Goal: Task Accomplishment & Management: Manage account settings

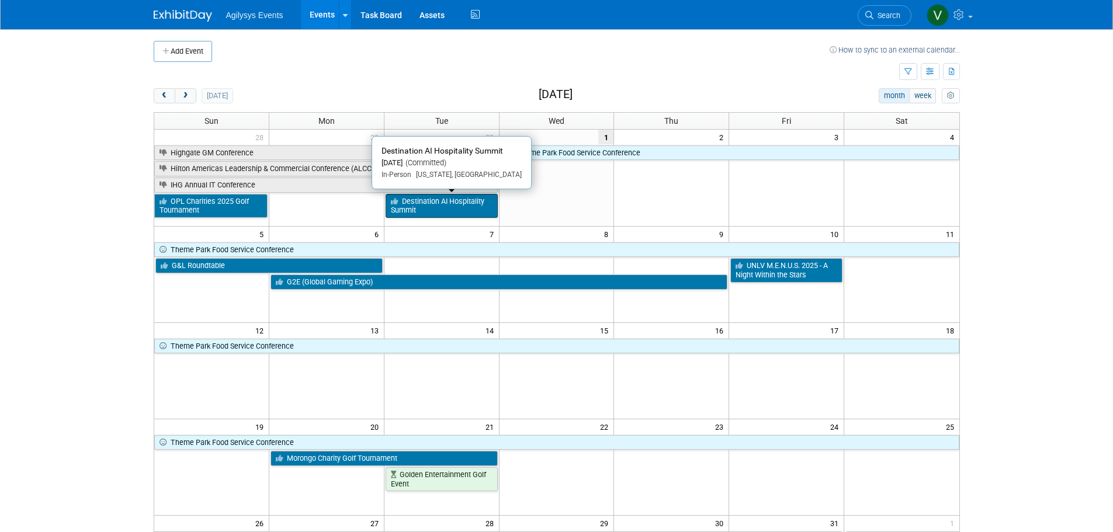
click at [474, 210] on link "Destination AI Hospitality Summit" at bounding box center [441, 206] width 112 height 24
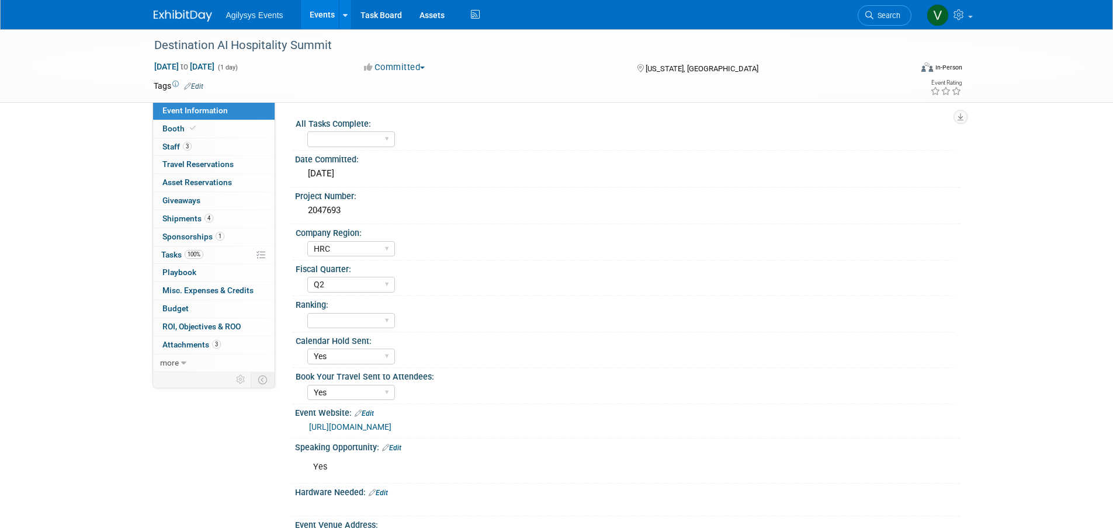
select select "HRC"
select select "Q2"
select select "Yes"
drag, startPoint x: 331, startPoint y: 209, endPoint x: 307, endPoint y: 210, distance: 24.0
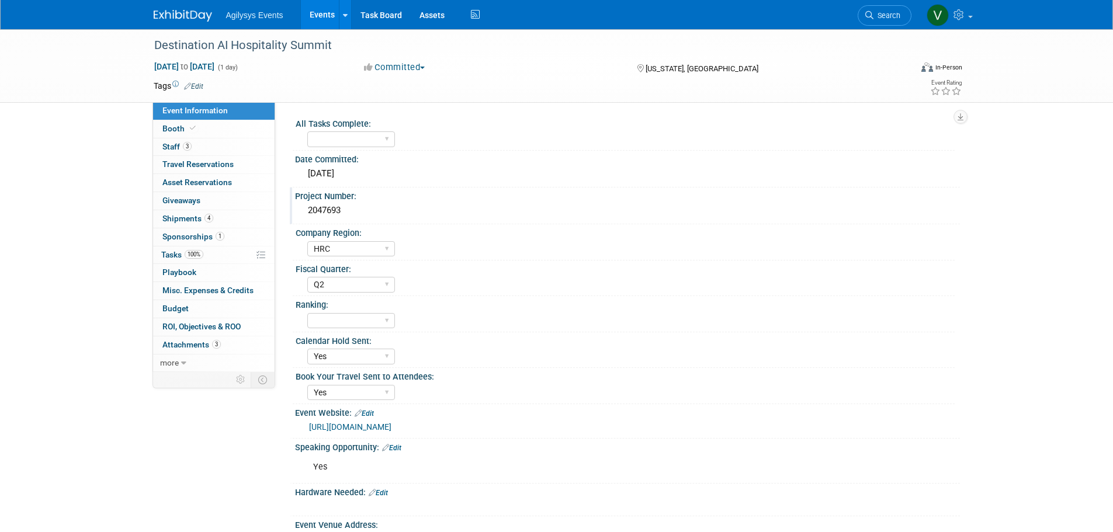
click at [307, 210] on div "2047693" at bounding box center [627, 210] width 647 height 18
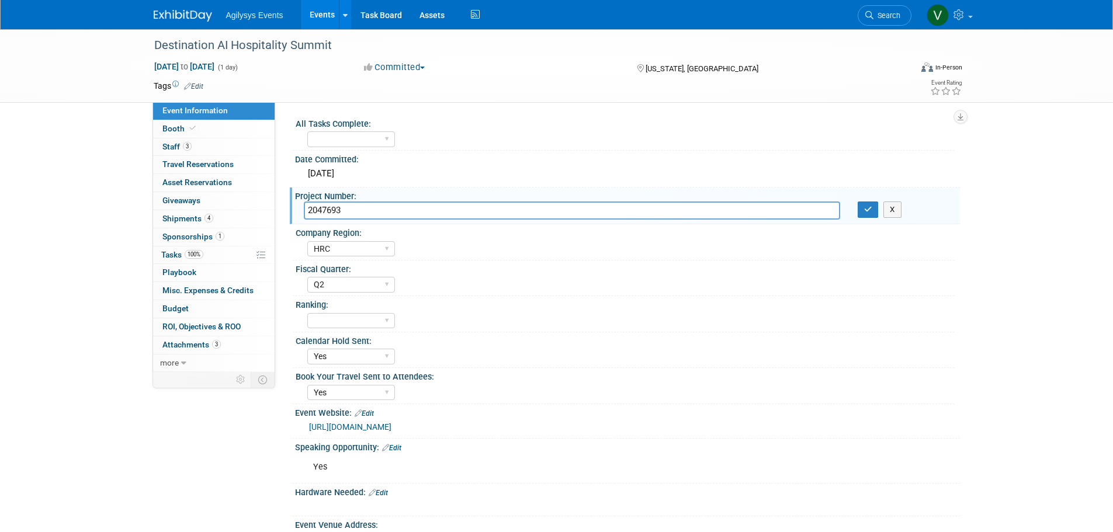
drag, startPoint x: 307, startPoint y: 210, endPoint x: 351, endPoint y: 210, distance: 43.8
click at [351, 210] on input "2047693" at bounding box center [572, 210] width 536 height 18
drag, startPoint x: 351, startPoint y: 210, endPoint x: 307, endPoint y: 211, distance: 44.4
click at [307, 211] on input "2047693" at bounding box center [572, 210] width 536 height 18
click at [179, 17] on img at bounding box center [183, 16] width 58 height 12
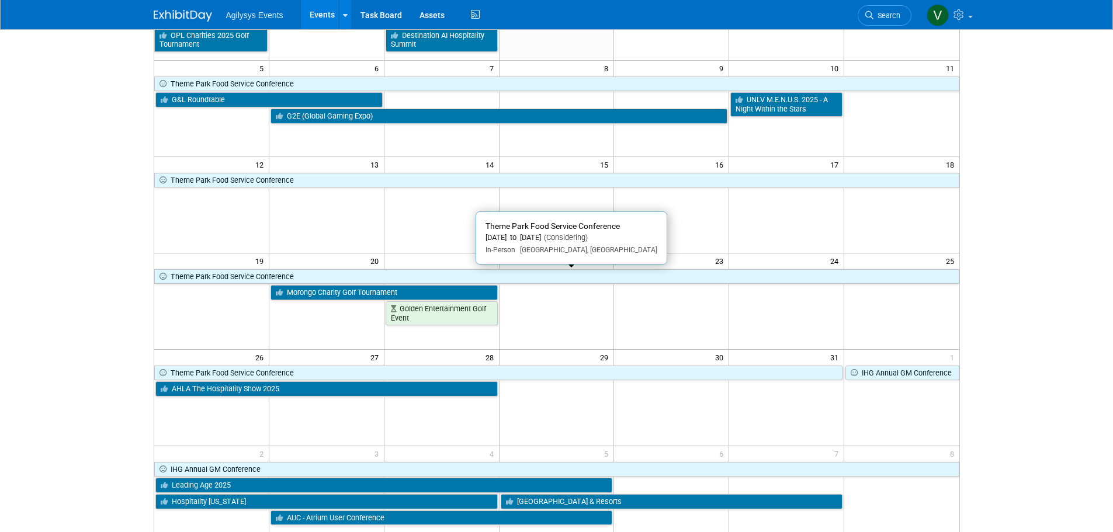
scroll to position [292, 0]
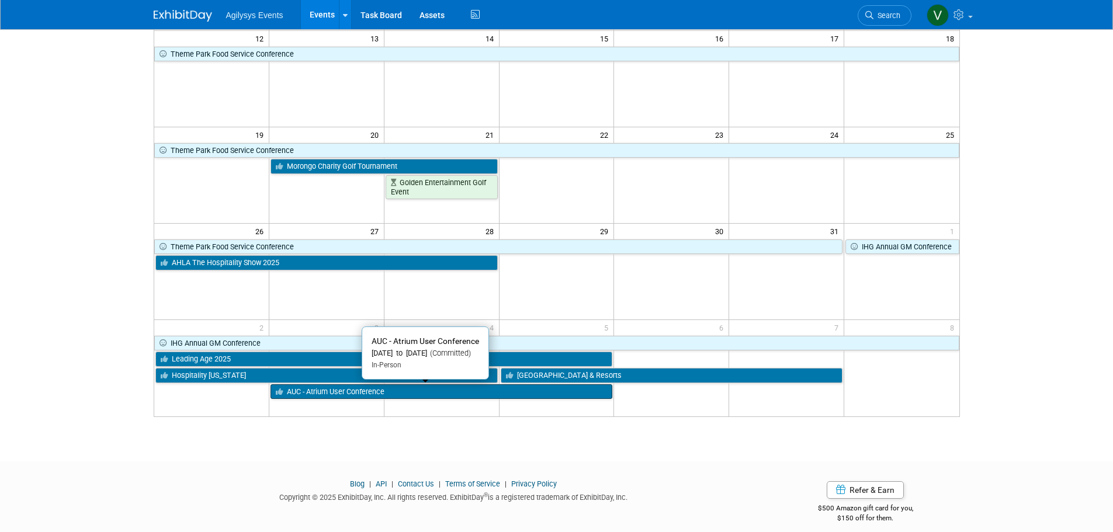
click at [342, 392] on link "AUC - Atrium User Conference" at bounding box center [441, 391] width 342 height 15
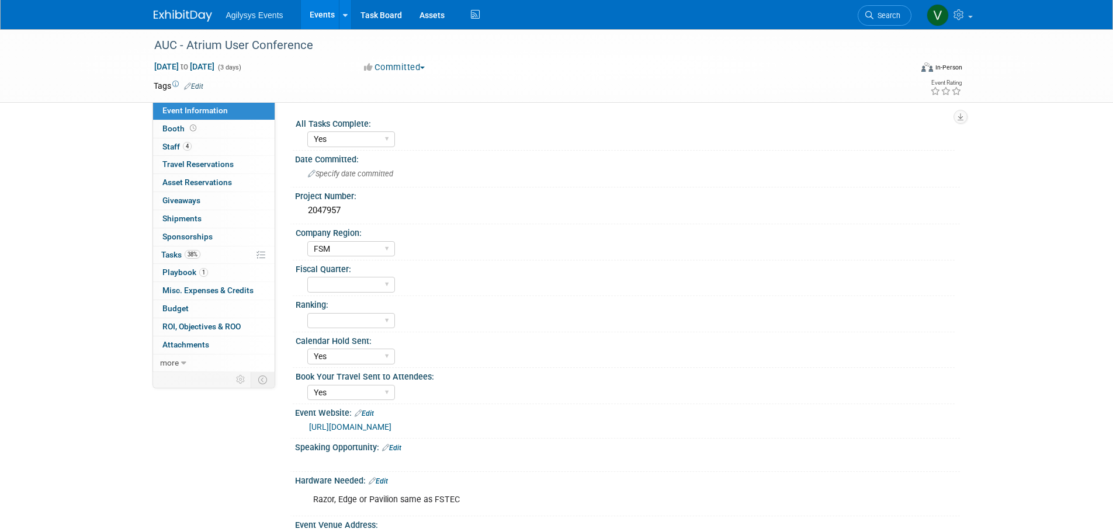
select select "Yes"
select select "FSM"
select select "Yes"
drag, startPoint x: 348, startPoint y: 211, endPoint x: 308, endPoint y: 211, distance: 40.3
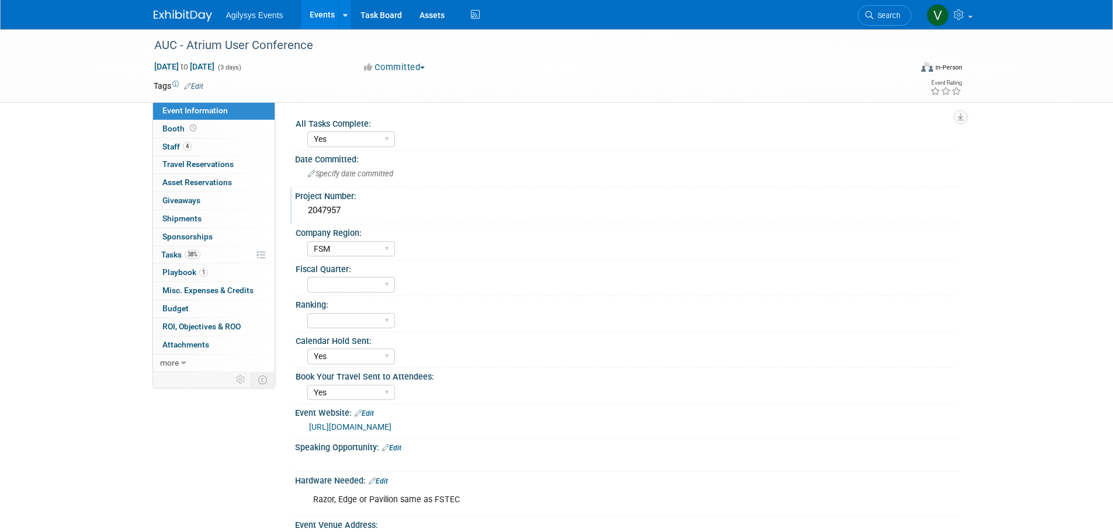
click at [308, 211] on div "2047957" at bounding box center [627, 210] width 647 height 18
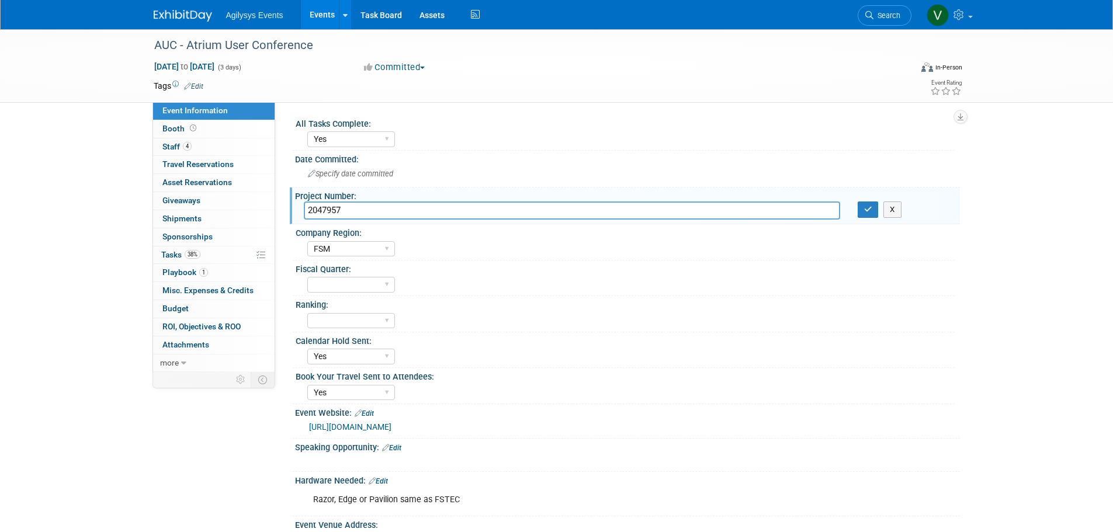
drag, startPoint x: 308, startPoint y: 211, endPoint x: 339, endPoint y: 207, distance: 31.2
click at [339, 207] on input "2047957" at bounding box center [572, 210] width 536 height 18
drag, startPoint x: 343, startPoint y: 208, endPoint x: 307, endPoint y: 211, distance: 36.3
click at [307, 211] on input "2047957" at bounding box center [572, 210] width 536 height 18
click at [180, 144] on span "Staff 4" at bounding box center [176, 146] width 29 height 9
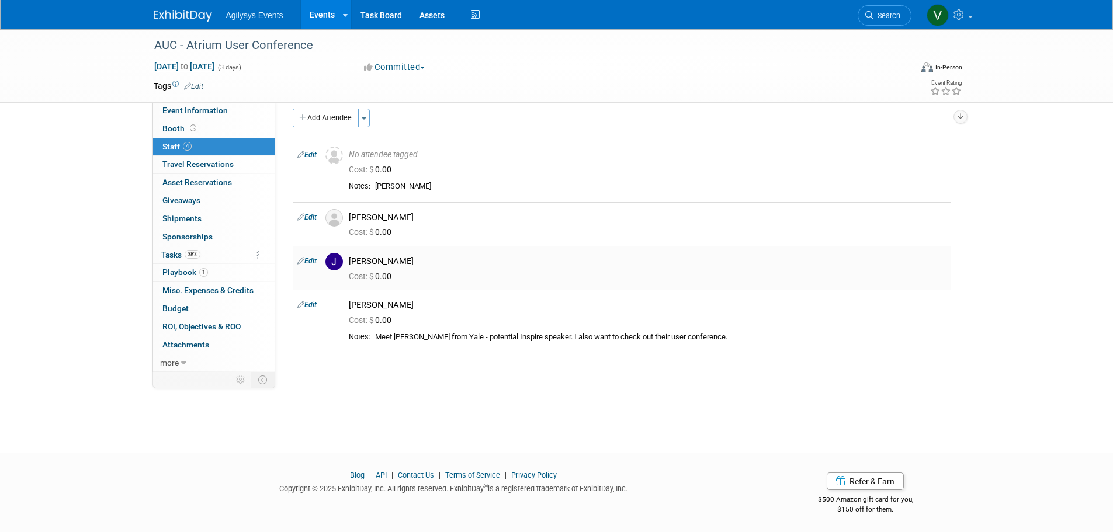
scroll to position [12, 0]
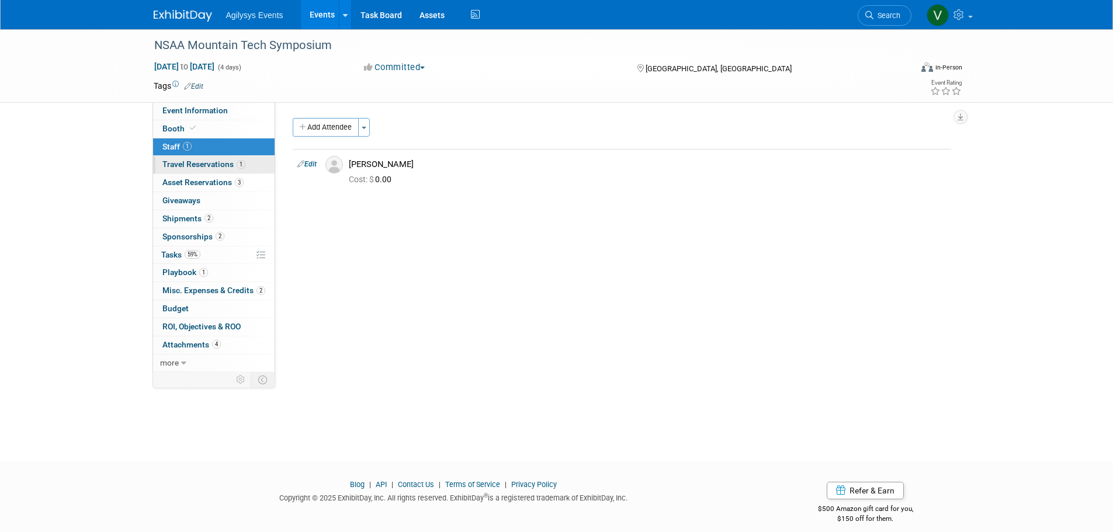
click at [229, 168] on span "Travel Reservations 1" at bounding box center [203, 163] width 83 height 9
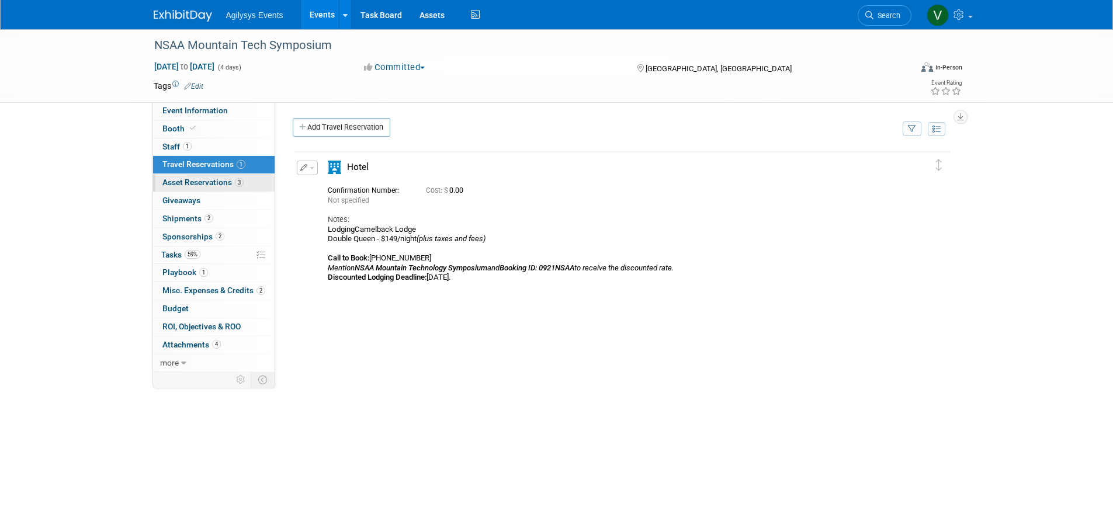
click at [231, 186] on span "Asset Reservations 3" at bounding box center [202, 182] width 81 height 9
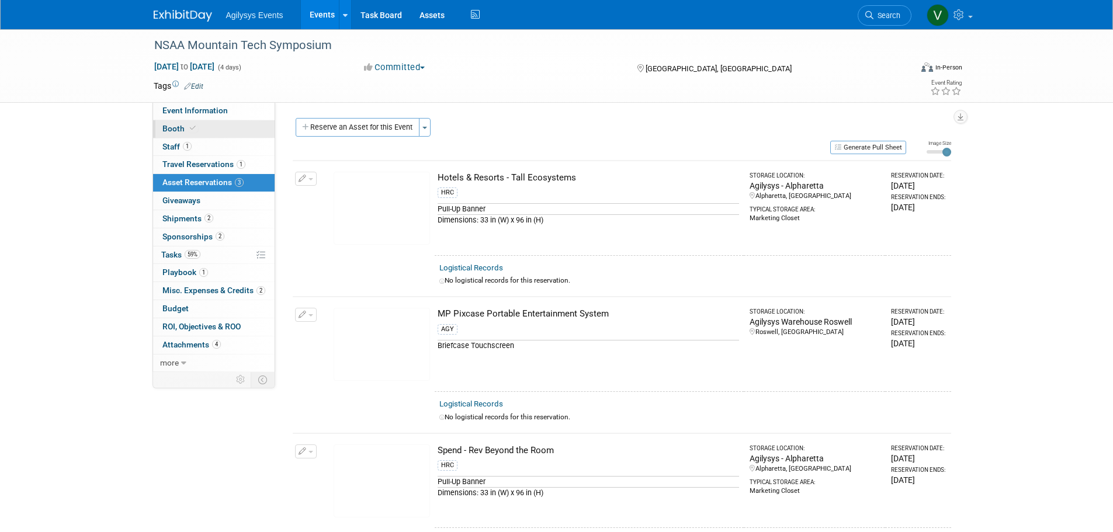
click at [196, 137] on link "Booth" at bounding box center [213, 129] width 121 height 18
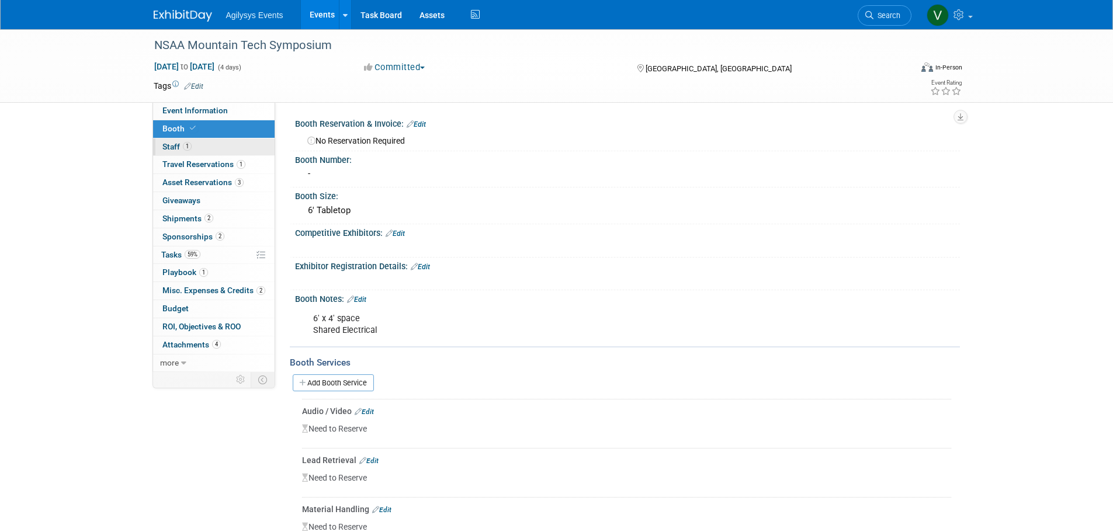
click at [200, 148] on link "1 Staff 1" at bounding box center [213, 147] width 121 height 18
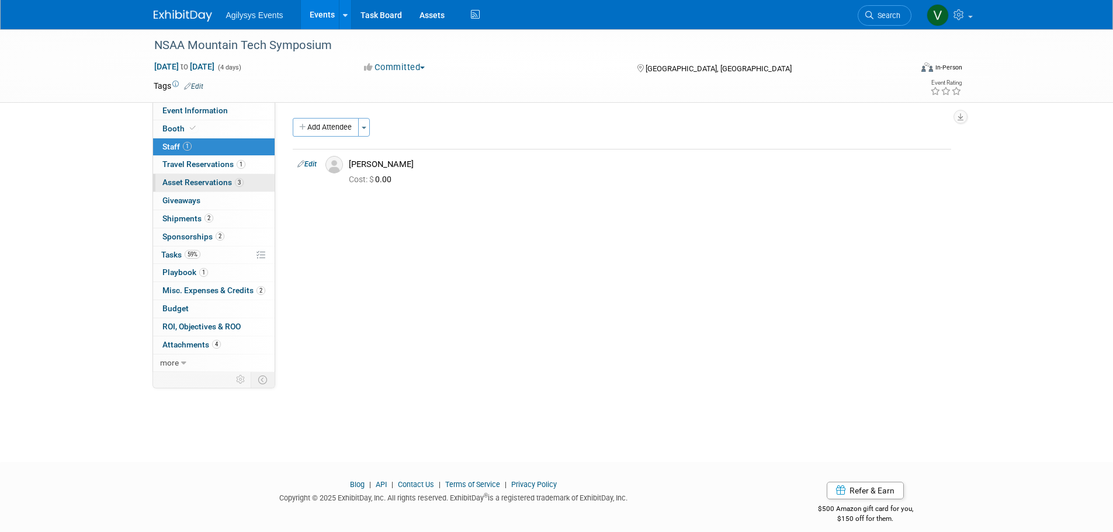
click at [239, 185] on span "3" at bounding box center [239, 182] width 9 height 9
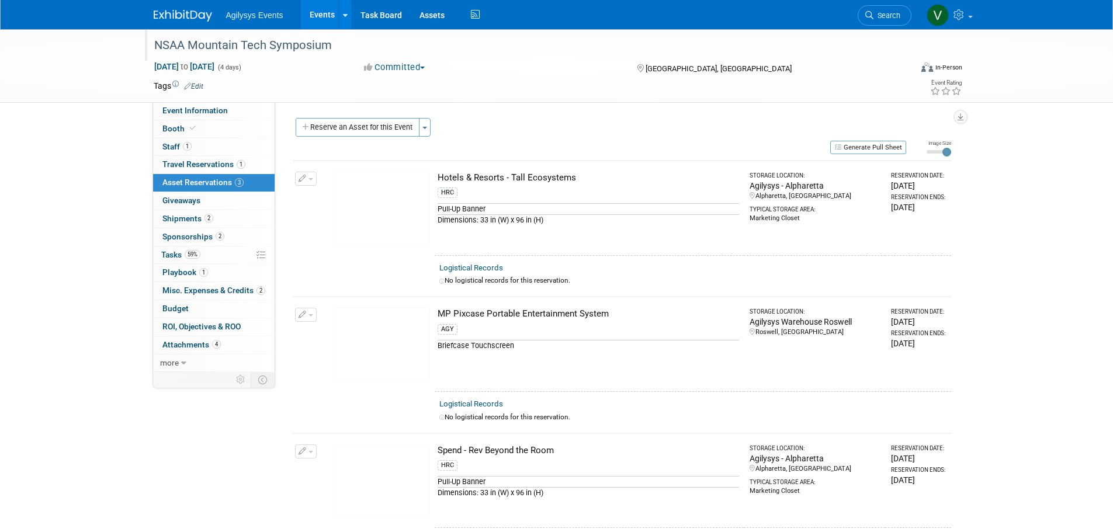
click at [181, 37] on div "NSAA Mountain Tech Symposium" at bounding box center [521, 45] width 743 height 21
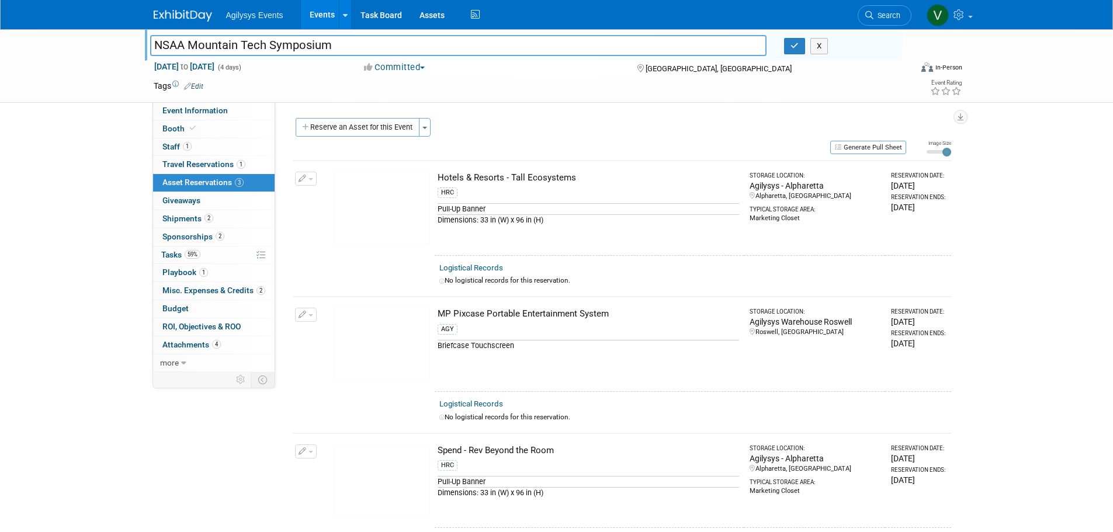
click at [186, 6] on link at bounding box center [190, 9] width 72 height 9
